Goal: Information Seeking & Learning: Learn about a topic

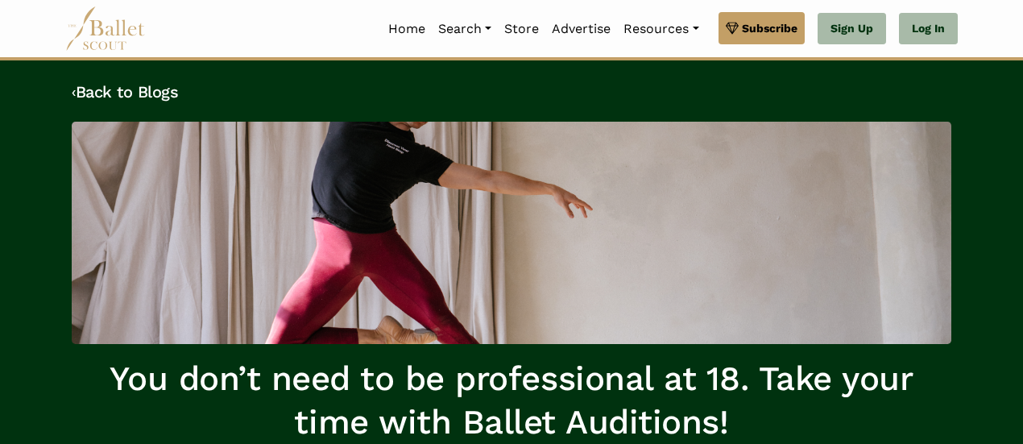
click at [110, 34] on img at bounding box center [105, 28] width 81 height 44
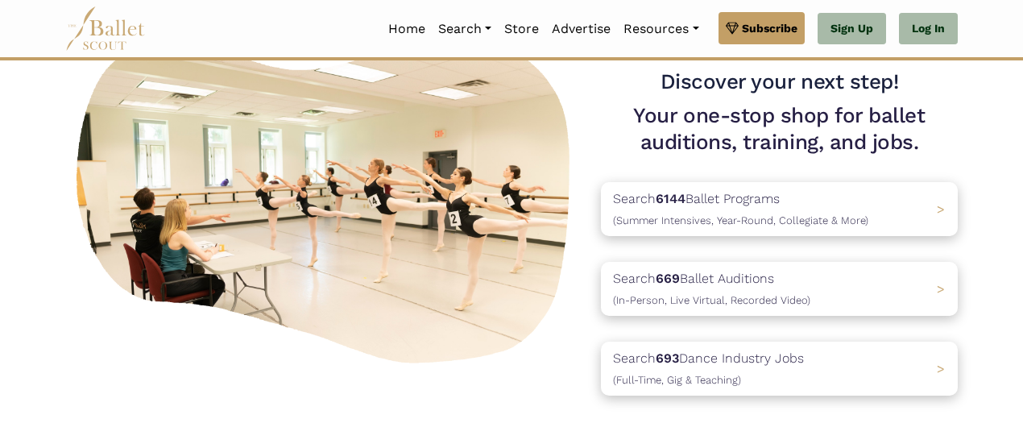
scroll to position [118, 0]
click at [619, 360] on p "Search 693 Dance Industry Jobs (Full-Time, Gig & Teaching)" at bounding box center [705, 369] width 201 height 43
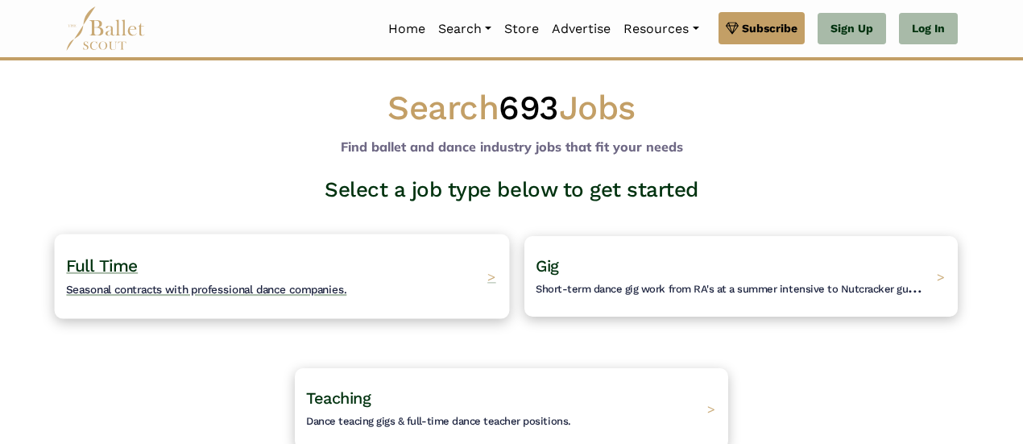
click at [475, 294] on div "Full Time Seasonal contracts with professional dance companies. >" at bounding box center [282, 276] width 455 height 85
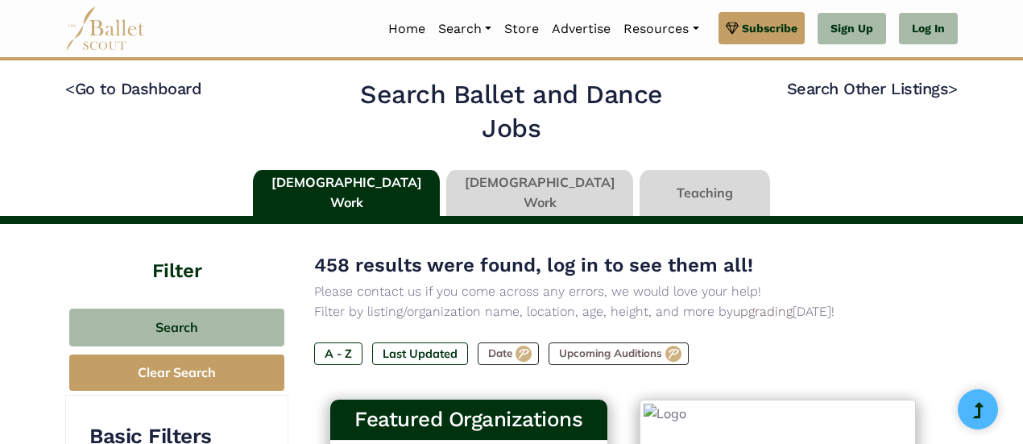
type input "******"
type input "*****"
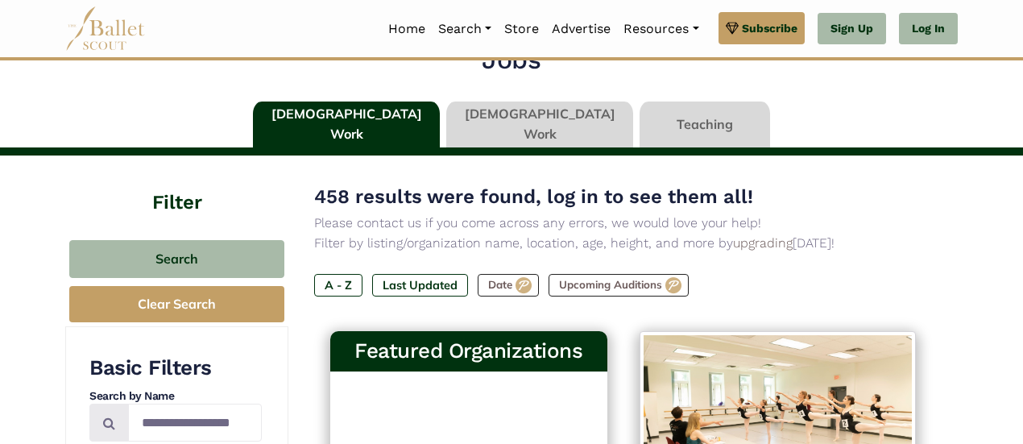
scroll to position [302, 0]
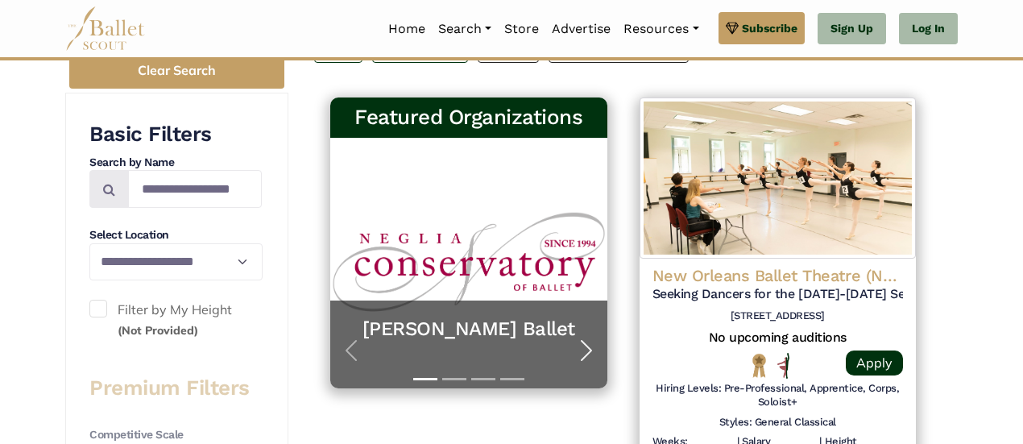
click at [587, 351] on span "button" at bounding box center [586, 350] width 26 height 26
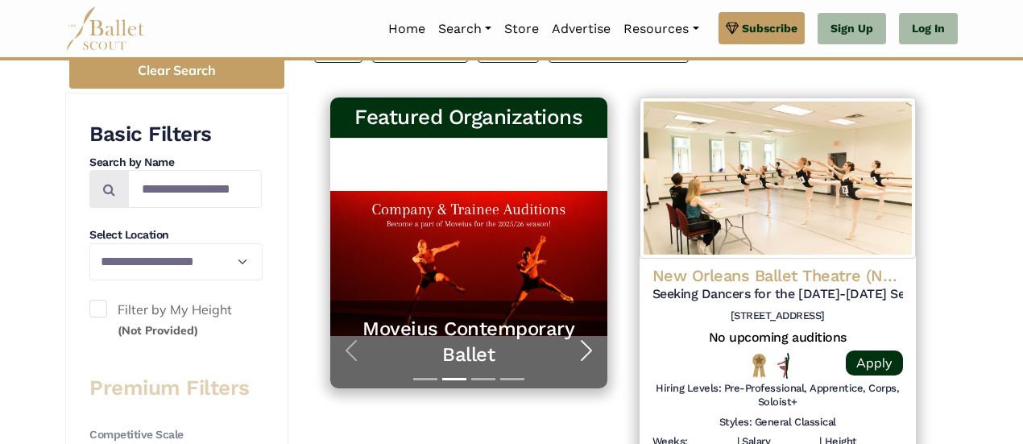
click at [582, 349] on span "button" at bounding box center [586, 350] width 26 height 26
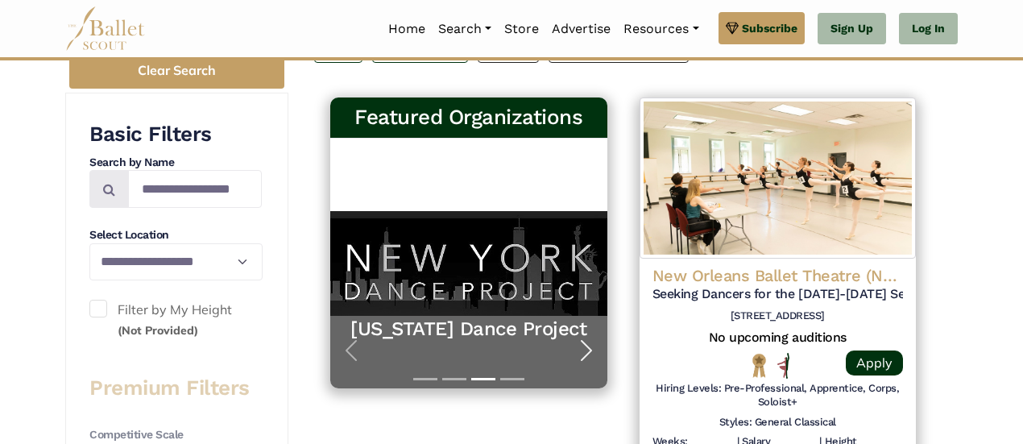
click at [582, 349] on span "button" at bounding box center [586, 350] width 26 height 26
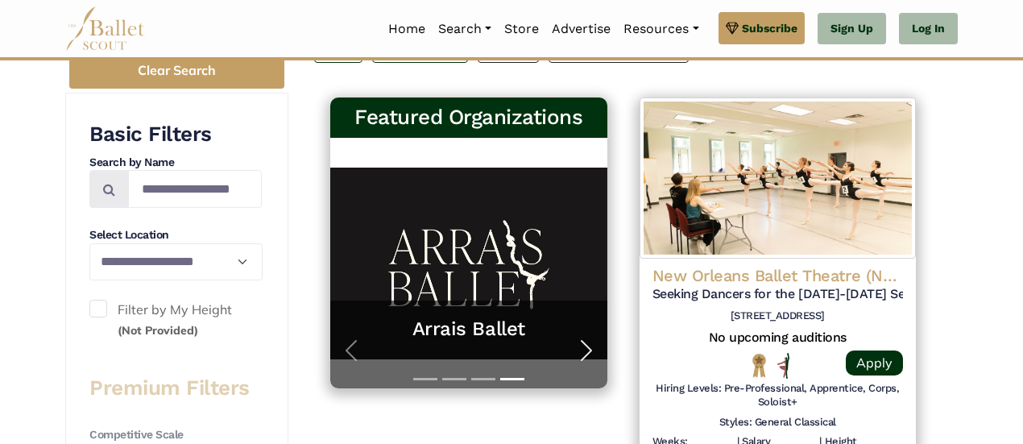
click at [582, 349] on span "button" at bounding box center [586, 350] width 26 height 26
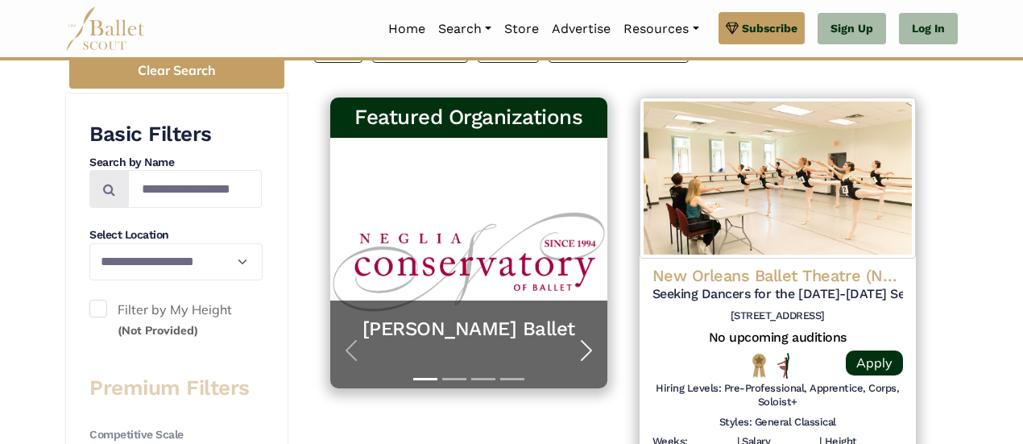
click at [582, 349] on span "button" at bounding box center [586, 350] width 26 height 26
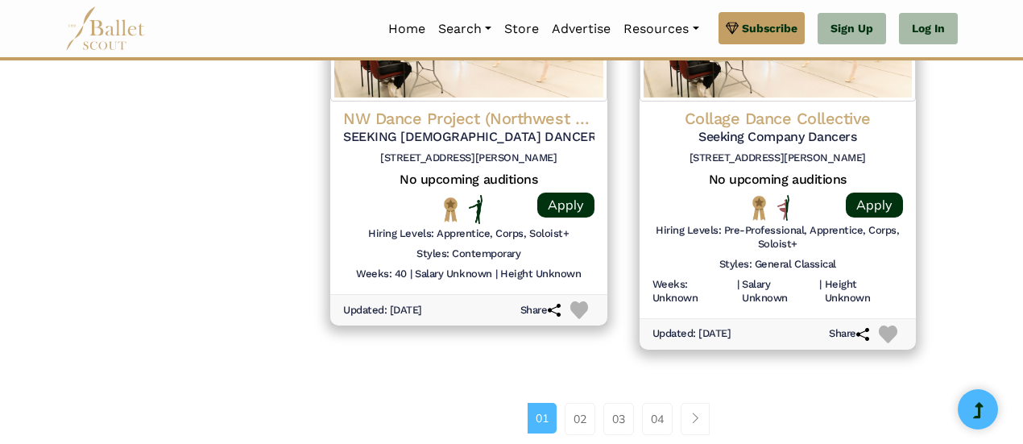
scroll to position [2267, 0]
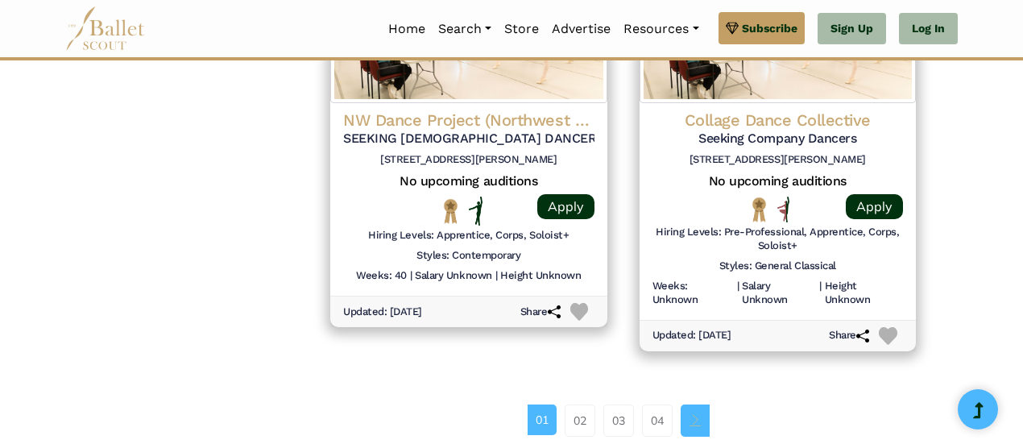
click at [697, 414] on span "Page navigation example" at bounding box center [694, 419] width 11 height 11
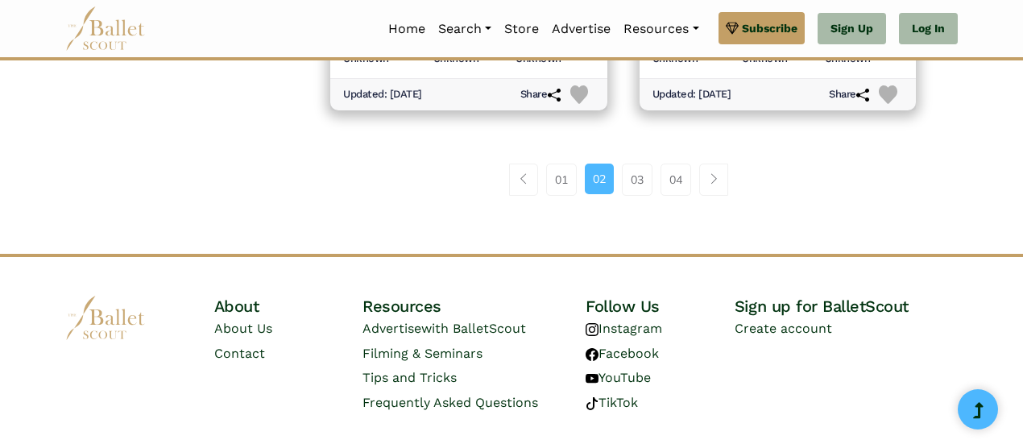
scroll to position [2506, 0]
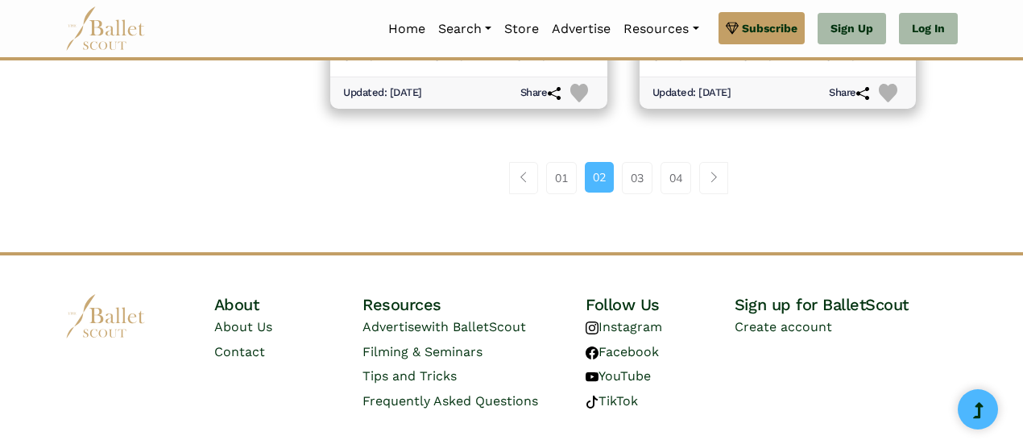
click at [729, 168] on li "Page navigation example" at bounding box center [718, 178] width 37 height 32
click at [725, 172] on link "Page navigation example" at bounding box center [713, 178] width 29 height 32
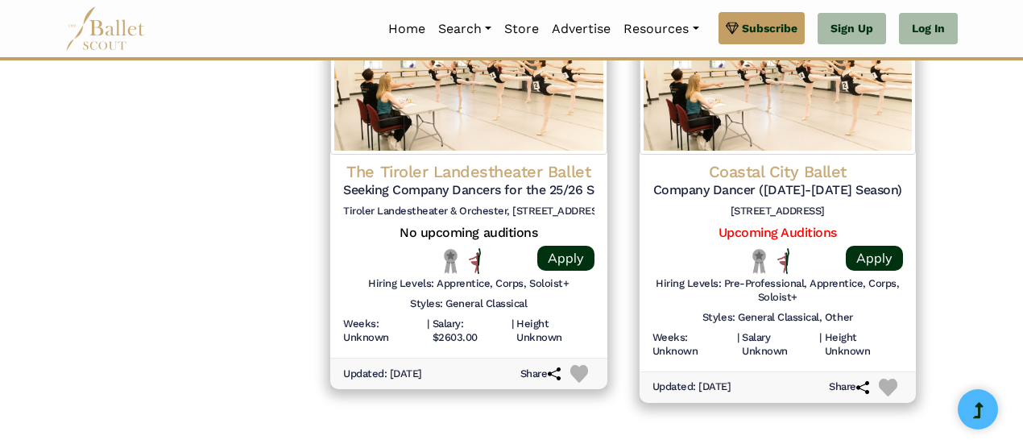
scroll to position [2236, 0]
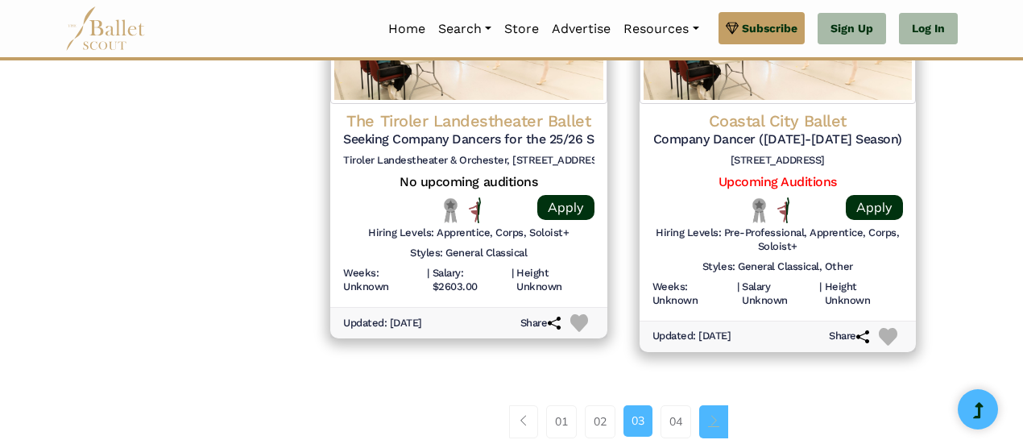
click at [710, 415] on span "Page navigation example" at bounding box center [713, 420] width 11 height 11
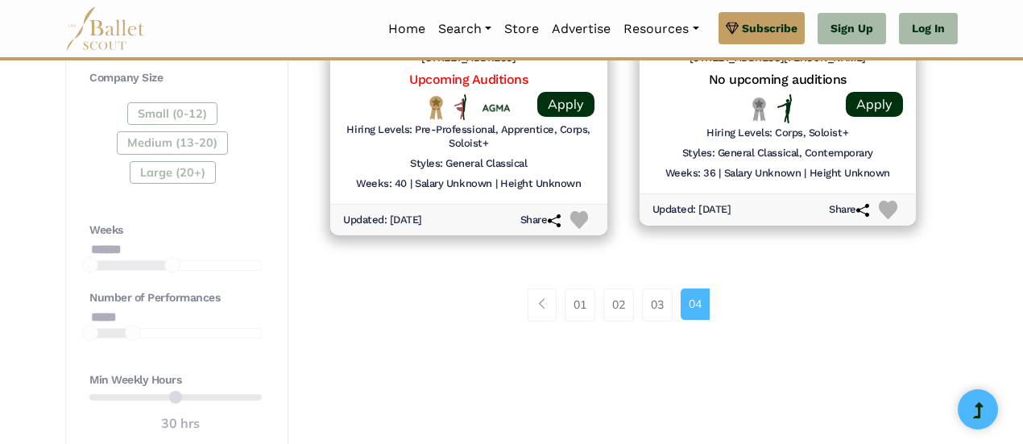
scroll to position [987, 0]
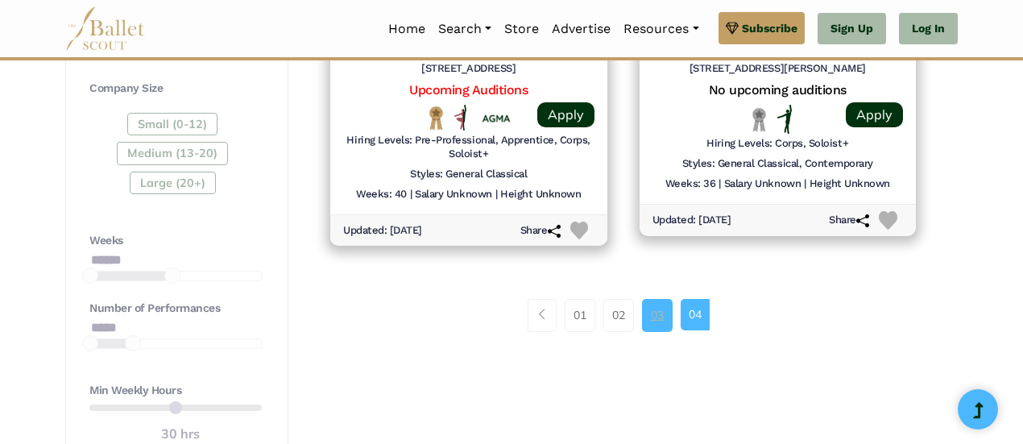
click at [651, 317] on link "03" at bounding box center [657, 315] width 31 height 32
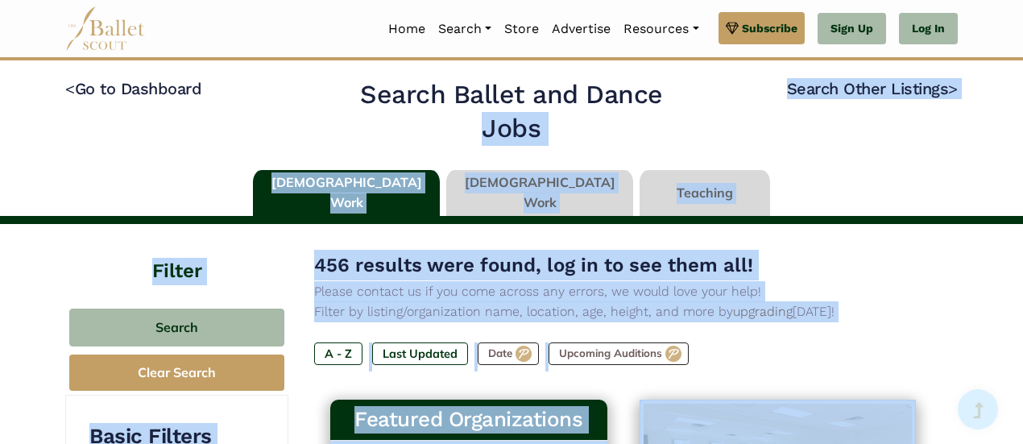
drag, startPoint x: 498, startPoint y: 274, endPoint x: 658, endPoint y: 128, distance: 216.7
click at [906, 313] on p "Filter by listing/organization name, location, age, height, and more by upgradi…" at bounding box center [623, 311] width 618 height 21
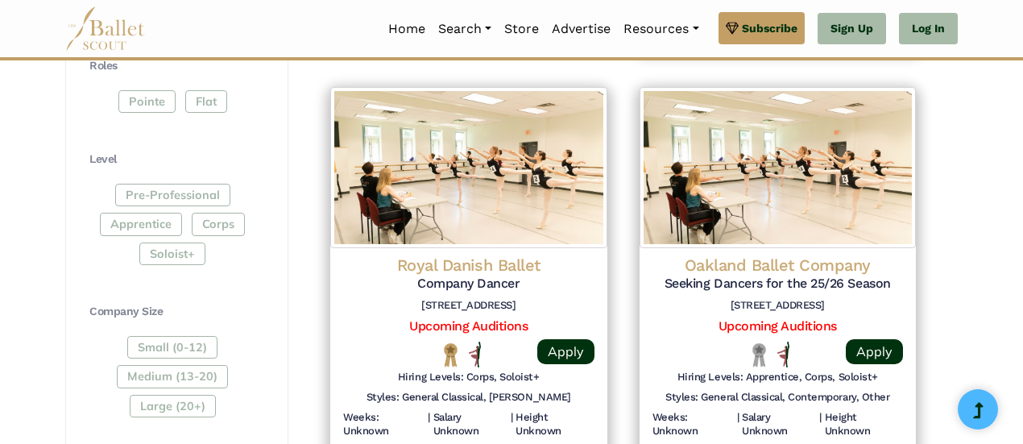
scroll to position [772, 0]
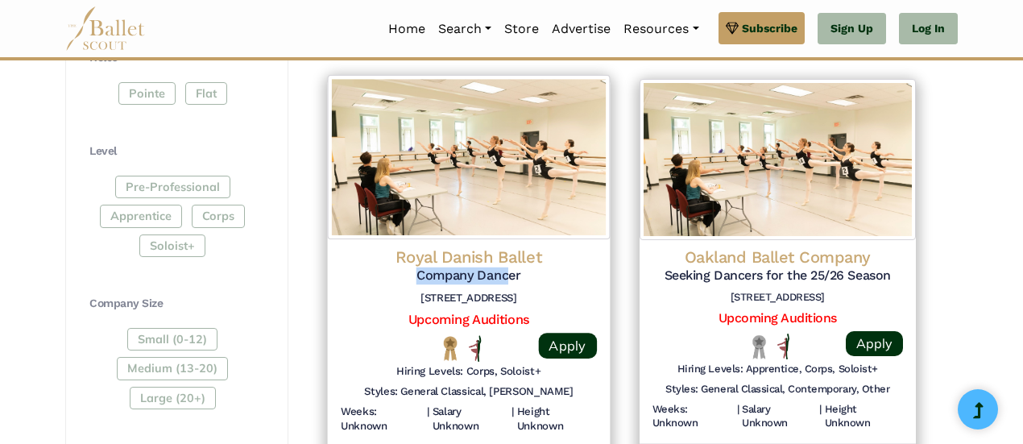
drag, startPoint x: 510, startPoint y: 273, endPoint x: 576, endPoint y: 257, distance: 68.0
click at [576, 257] on div "Royal Danish Ballet Company Dancer Sankt Annæ Pl. 36, 1250 København, Denmark" at bounding box center [469, 278] width 256 height 65
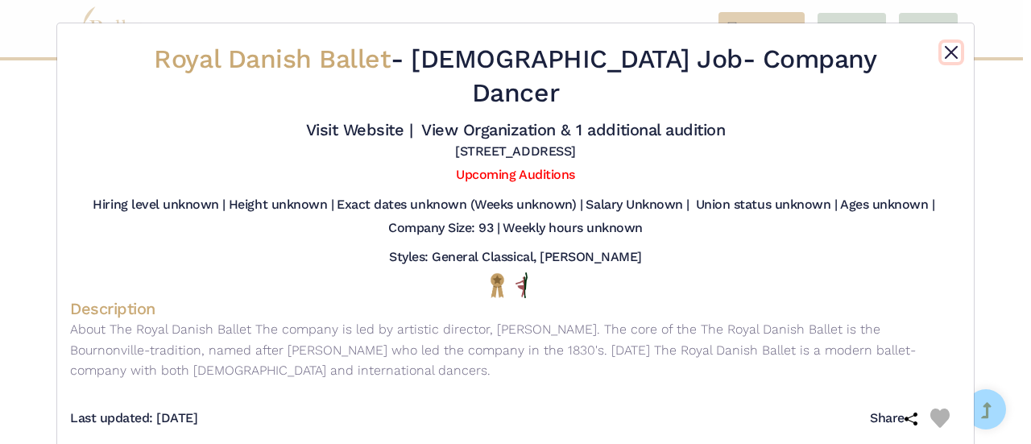
click at [954, 52] on button "Close" at bounding box center [951, 52] width 19 height 19
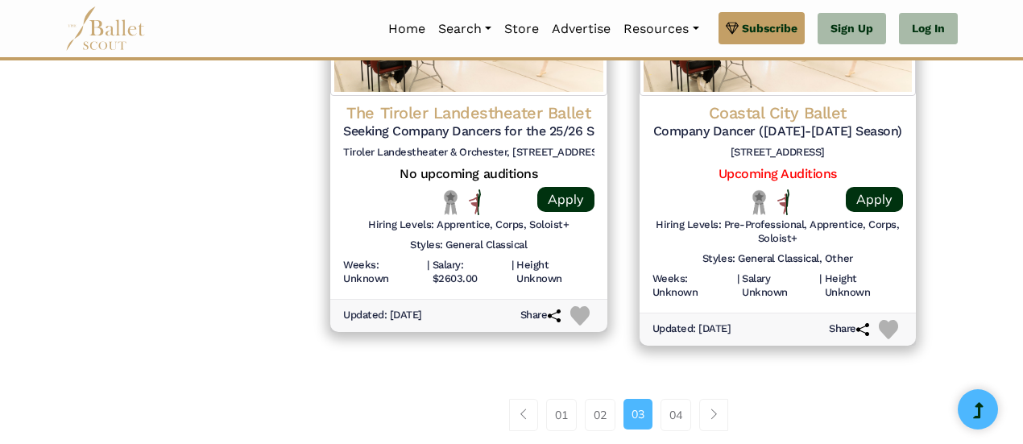
scroll to position [2250, 0]
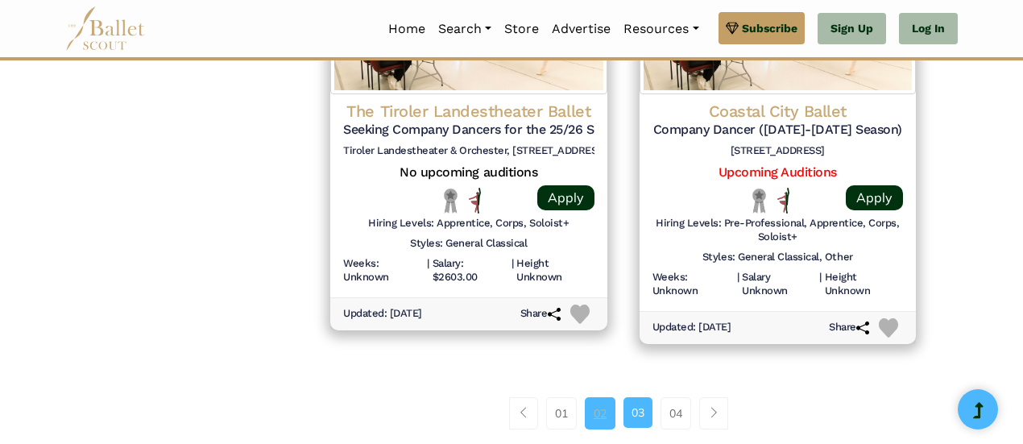
click at [608, 407] on link "02" at bounding box center [600, 413] width 31 height 32
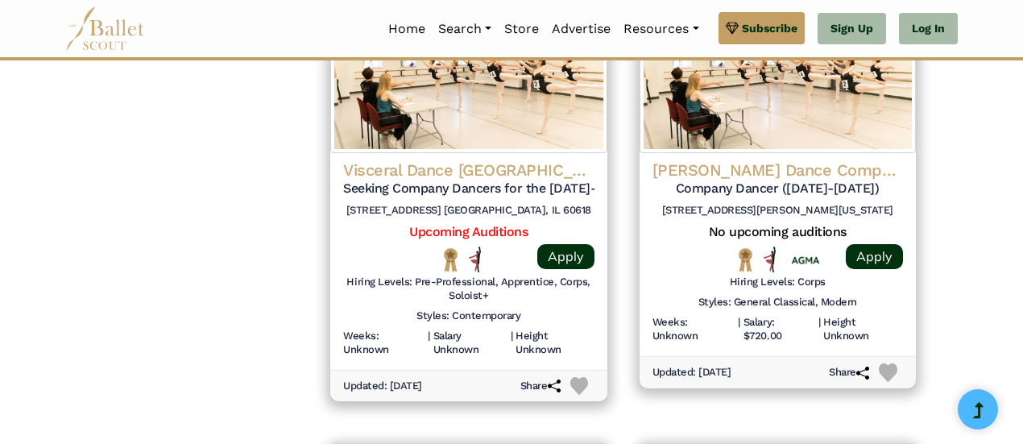
scroll to position [1763, 0]
